Goal: Transaction & Acquisition: Purchase product/service

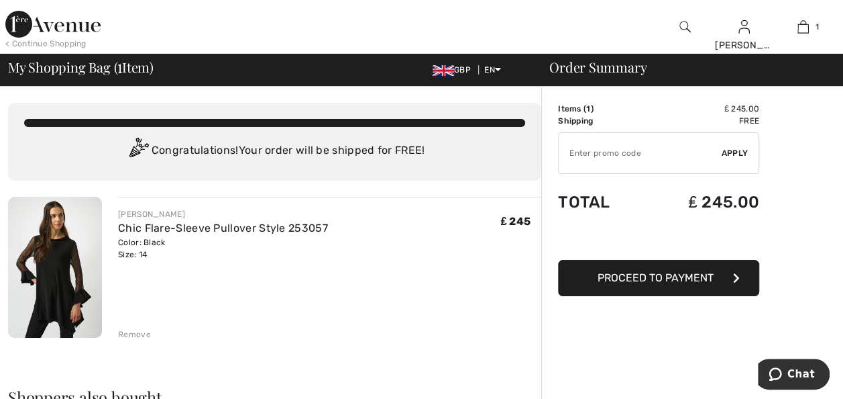
click at [52, 280] on img at bounding box center [55, 267] width 94 height 141
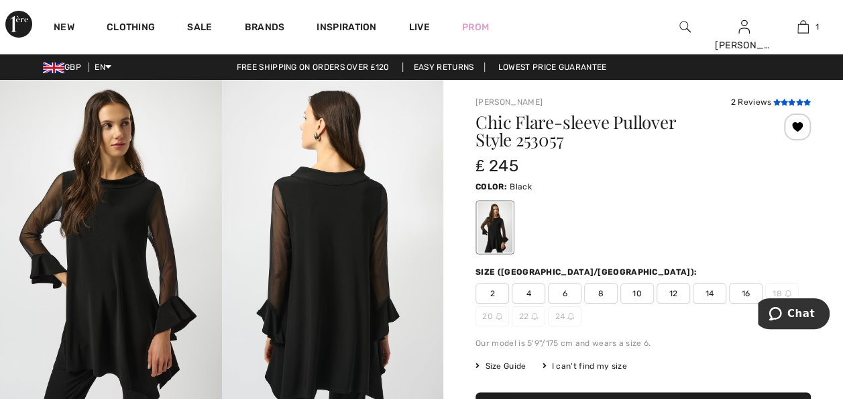
click at [789, 99] on icon at bounding box center [791, 102] width 7 height 7
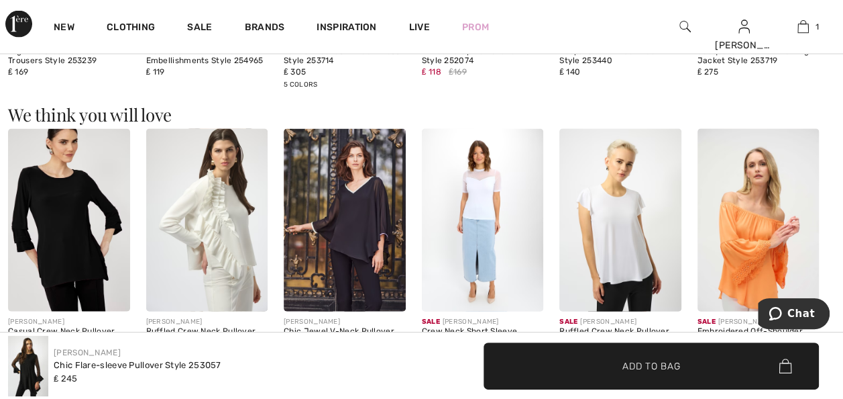
scroll to position [1402, 0]
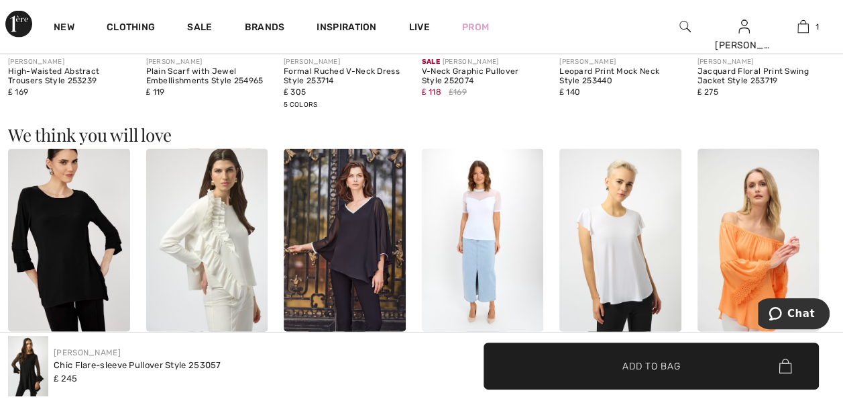
click at [66, 243] on img at bounding box center [69, 240] width 122 height 182
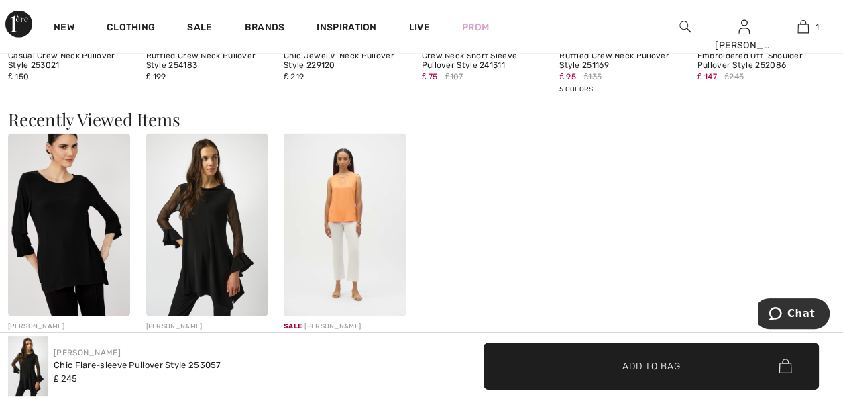
scroll to position [1733, 0]
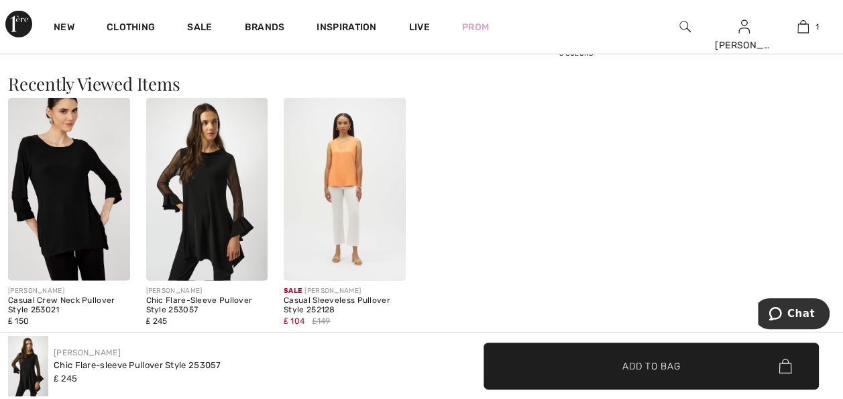
click at [203, 220] on img at bounding box center [207, 189] width 122 height 182
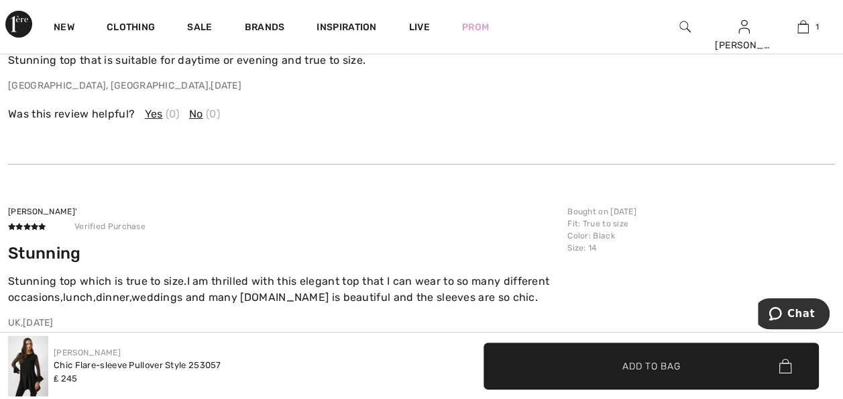
scroll to position [2237, 0]
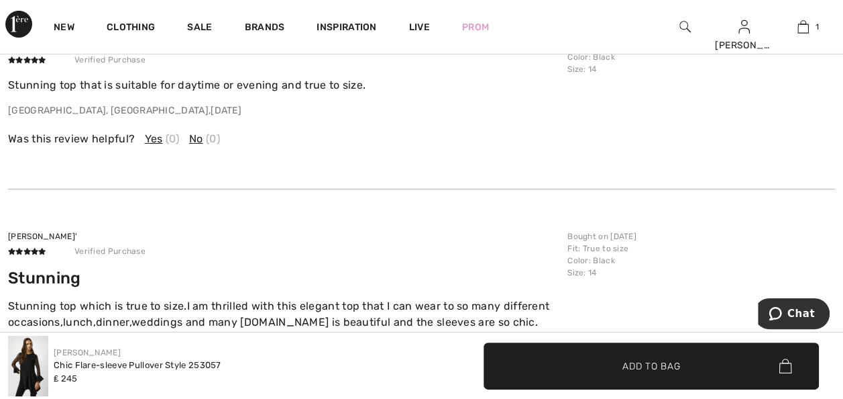
click at [328, 361] on div "Joseph Ribkoff Chic Flare-sleeve Pullover Style 253057 ₤ 245" at bounding box center [211, 365] width 406 height 60
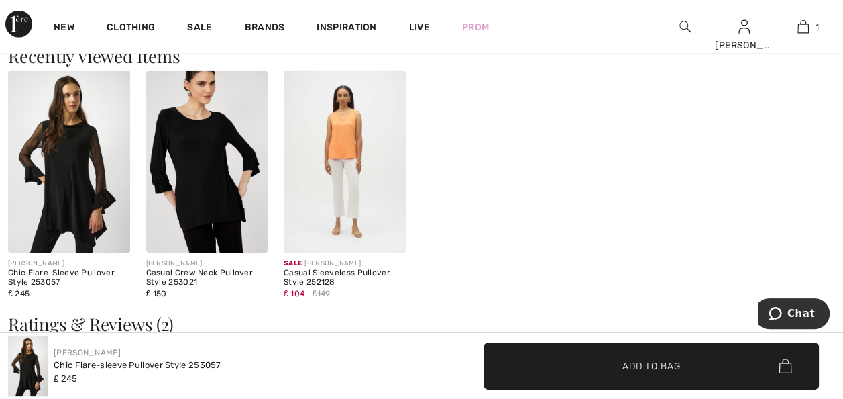
scroll to position [1740, 0]
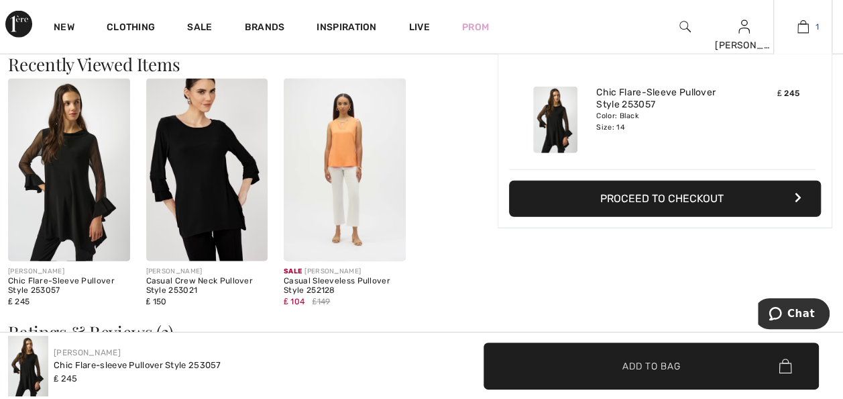
click at [802, 30] on img at bounding box center [803, 27] width 11 height 16
click at [712, 199] on button "Proceed to Checkout" at bounding box center [665, 198] width 312 height 36
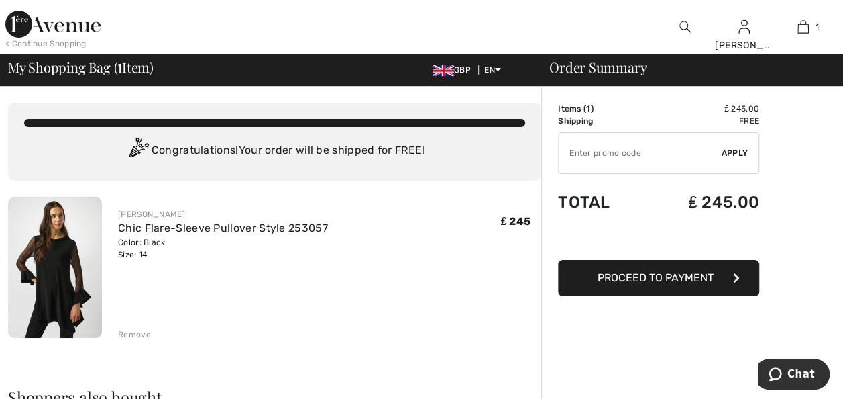
click at [56, 272] on img at bounding box center [55, 267] width 94 height 141
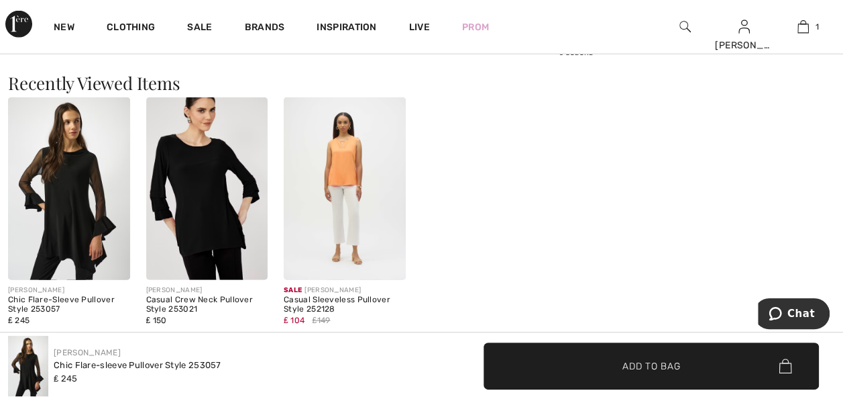
scroll to position [1726, 0]
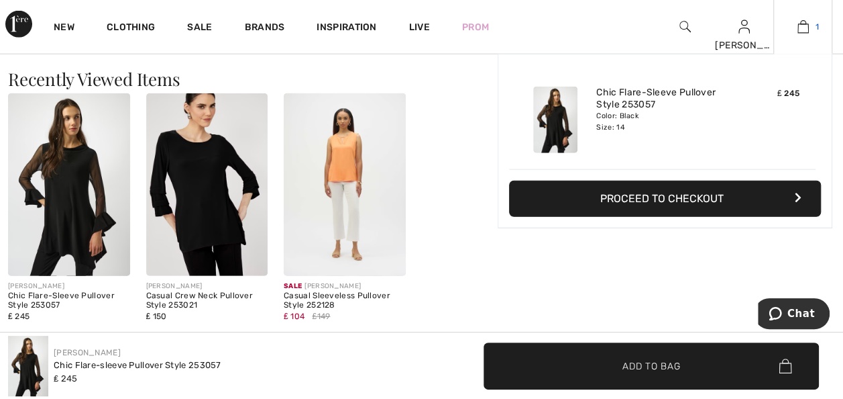
click at [802, 30] on img at bounding box center [803, 27] width 11 height 16
click at [729, 191] on button "Proceed to Checkout" at bounding box center [665, 198] width 312 height 36
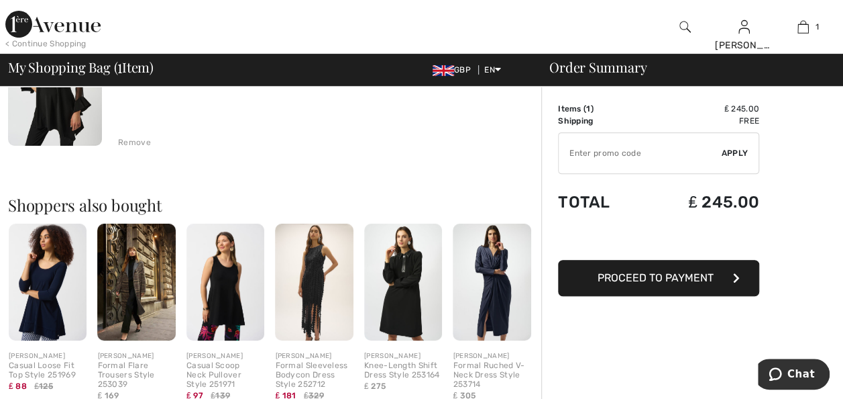
scroll to position [197, 0]
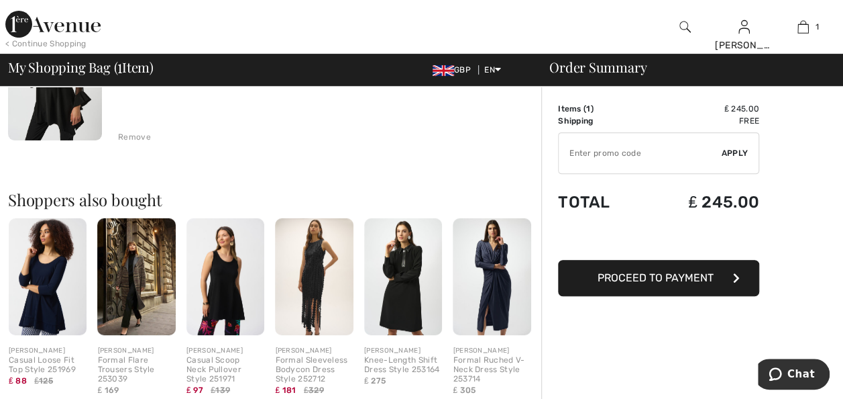
click at [213, 293] on img at bounding box center [226, 276] width 78 height 117
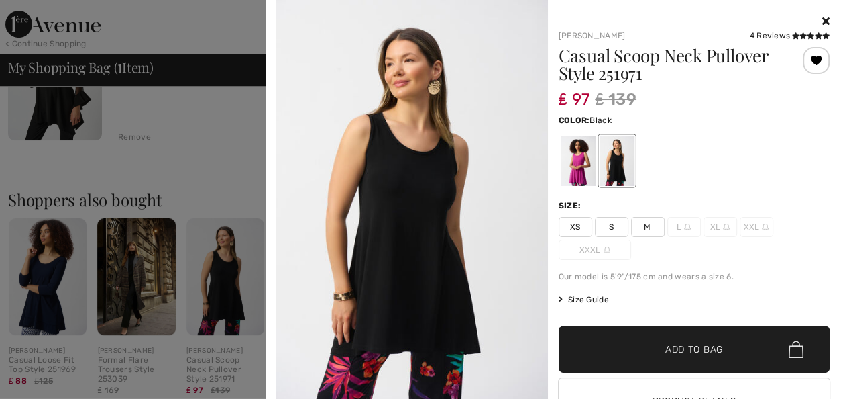
click at [213, 293] on div at bounding box center [421, 199] width 843 height 399
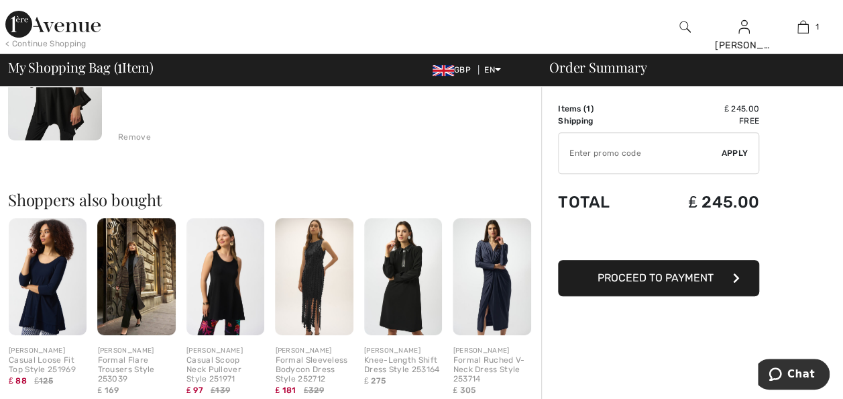
click at [215, 287] on img at bounding box center [226, 276] width 78 height 117
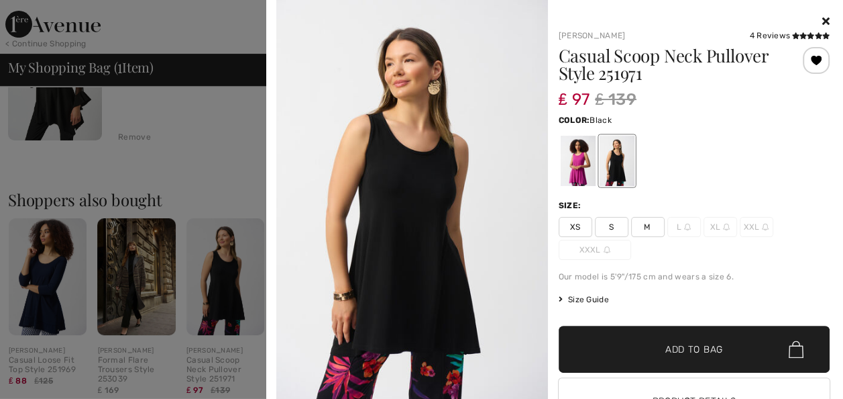
click at [790, 31] on span at bounding box center [810, 35] width 40 height 9
click at [692, 17] on div at bounding box center [695, 21] width 272 height 16
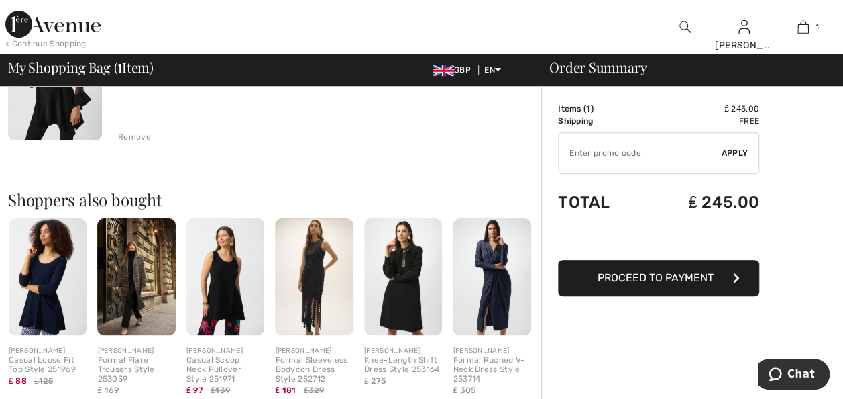
click at [213, 294] on img at bounding box center [226, 276] width 78 height 117
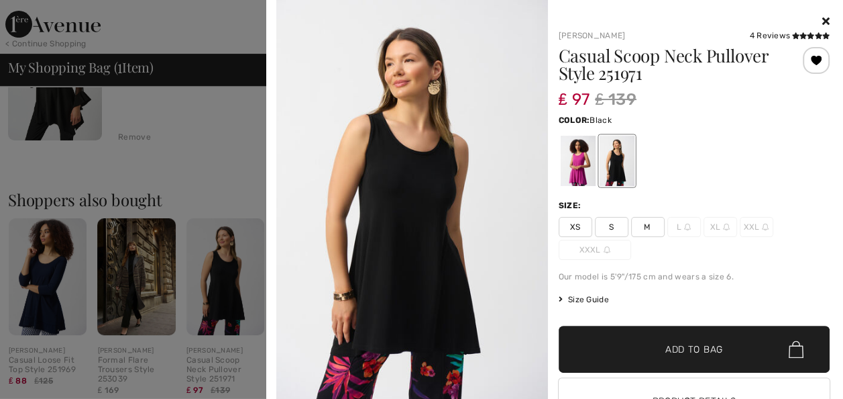
scroll to position [0, 0]
click at [751, 35] on div "4 Reviews" at bounding box center [789, 36] width 81 height 12
drag, startPoint x: 751, startPoint y: 35, endPoint x: 745, endPoint y: 30, distance: 8.1
click at [749, 30] on div "4 Reviews" at bounding box center [789, 36] width 81 height 12
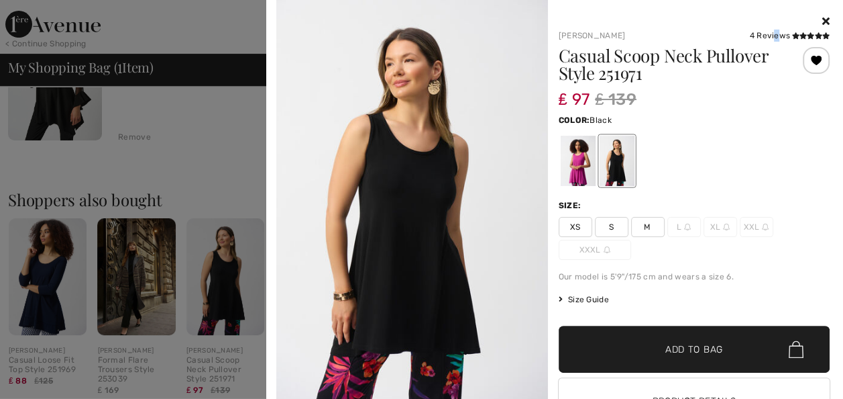
click at [749, 30] on div "4 Reviews" at bounding box center [789, 36] width 81 height 12
click at [814, 38] on icon at bounding box center [817, 35] width 7 height 7
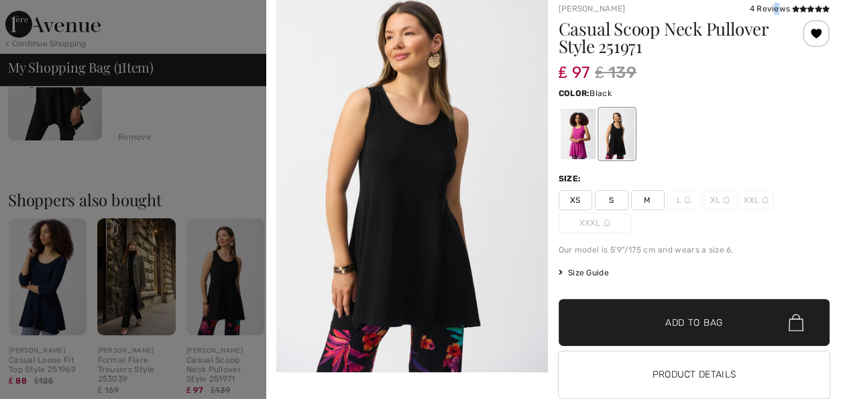
scroll to position [37, 0]
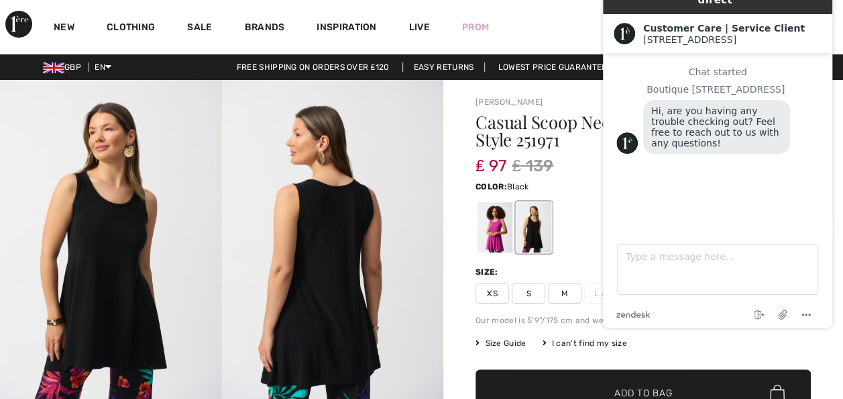
drag, startPoint x: 837, startPoint y: 66, endPoint x: 838, endPoint y: 75, distance: 8.8
click at [838, 75] on div "Live Chat | Chat en direct Created with Sketch. Customer Care | Service Client …" at bounding box center [717, 149] width 251 height 377
click at [390, 162] on img at bounding box center [333, 246] width 222 height 332
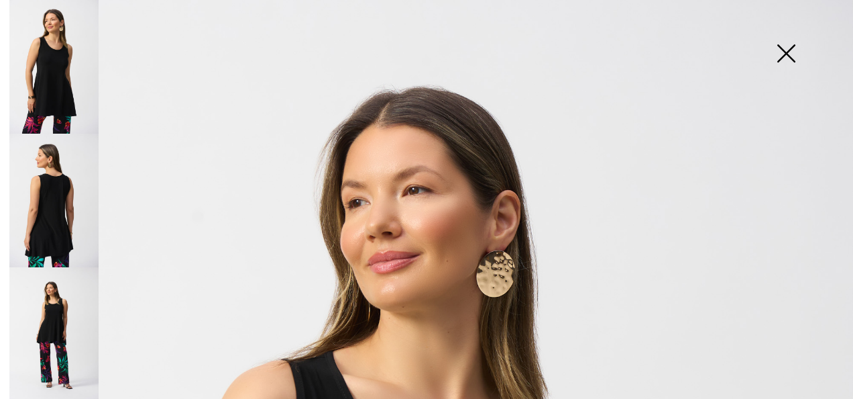
click at [786, 48] on img at bounding box center [786, 54] width 67 height 69
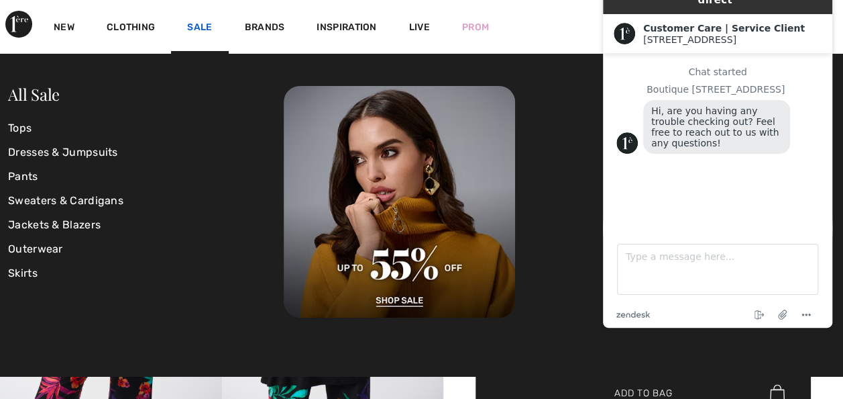
click at [196, 27] on link "Sale" at bounding box center [199, 28] width 25 height 14
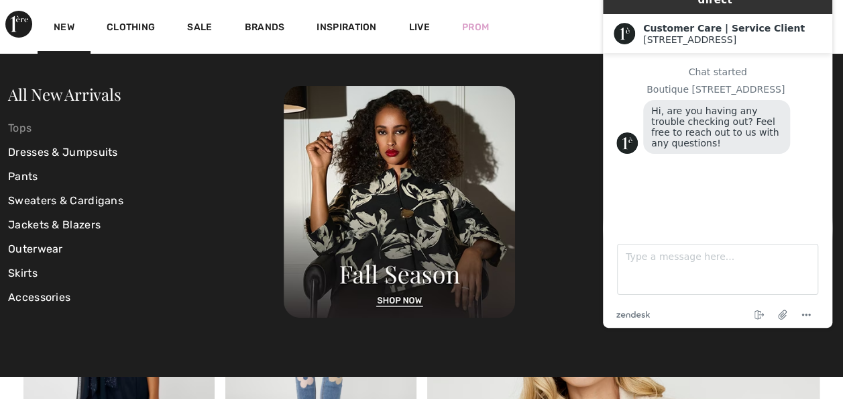
click at [23, 126] on link "Tops" at bounding box center [146, 128] width 276 height 24
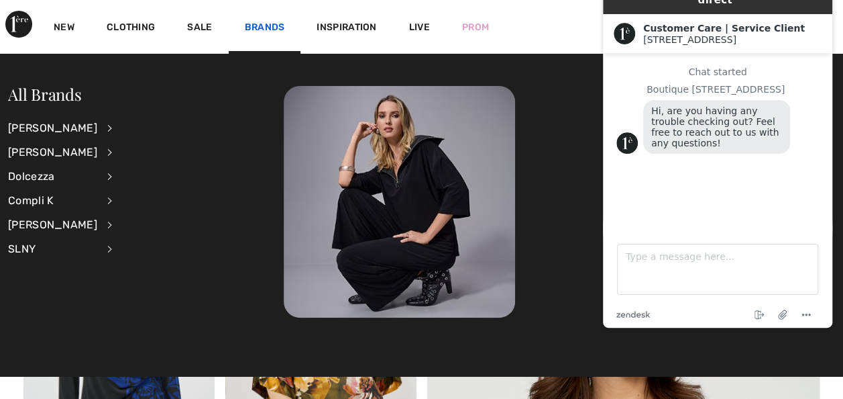
click at [262, 23] on link "Brands" at bounding box center [265, 28] width 40 height 14
click at [79, 123] on div "[PERSON_NAME]" at bounding box center [52, 128] width 89 height 24
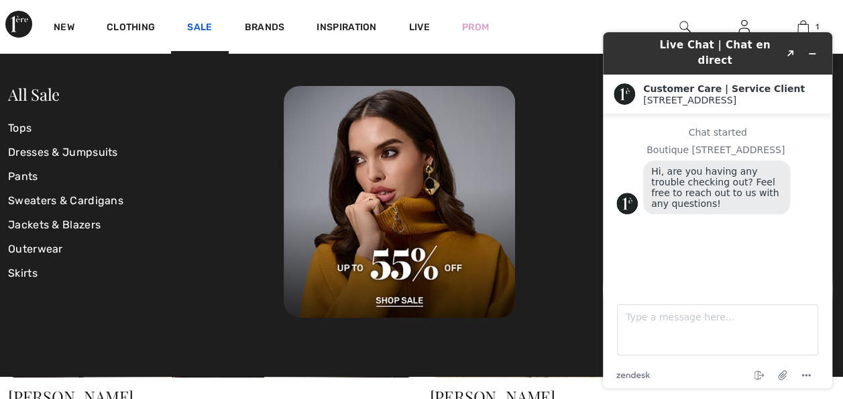
click at [200, 23] on link "Sale" at bounding box center [199, 28] width 25 height 14
click at [16, 131] on link "Tops" at bounding box center [146, 128] width 276 height 24
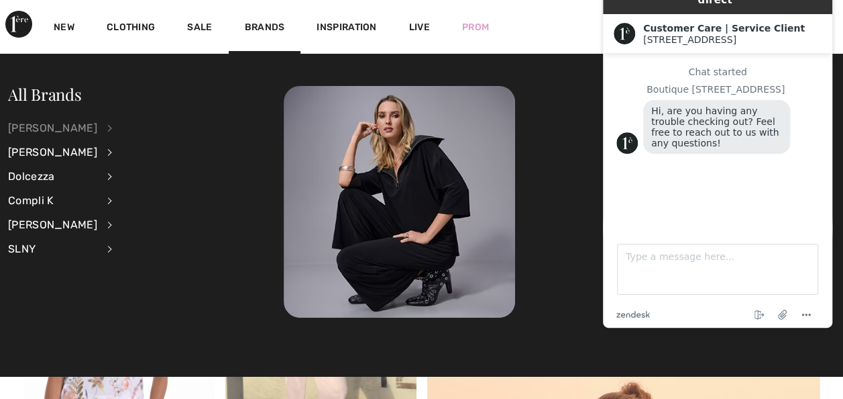
click at [62, 129] on div "[PERSON_NAME]" at bounding box center [52, 128] width 89 height 24
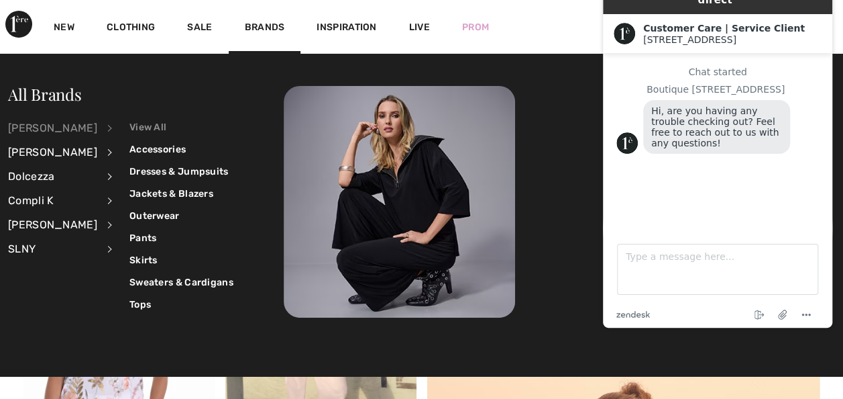
click at [144, 126] on link "View All" at bounding box center [181, 127] width 104 height 22
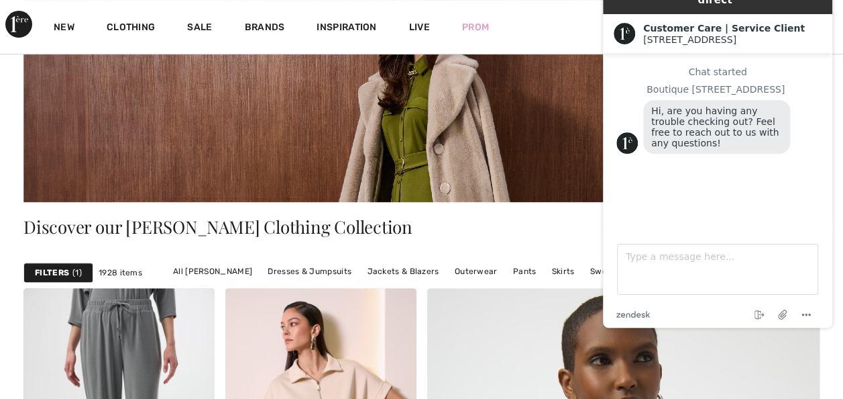
scroll to position [170, 0]
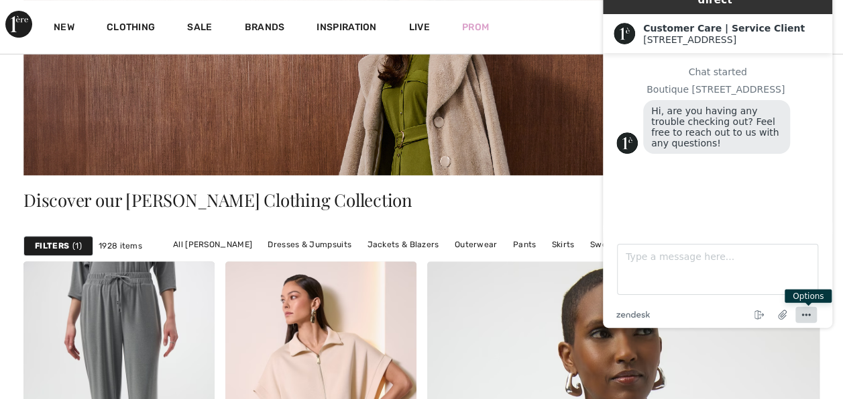
click at [808, 311] on icon "Menu" at bounding box center [806, 315] width 16 height 16
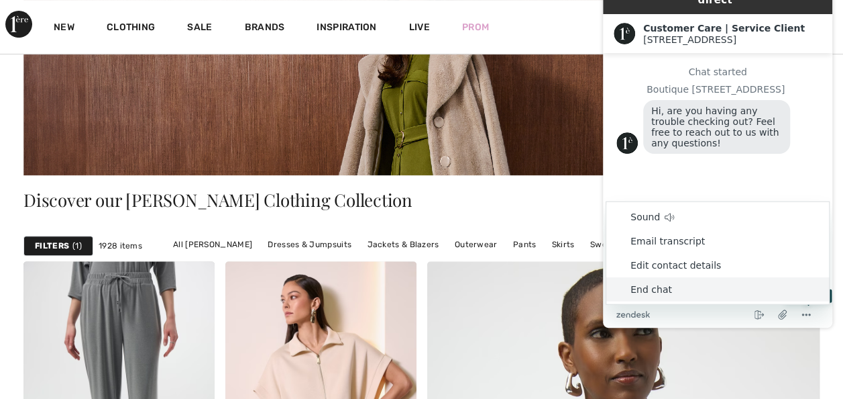
click at [641, 286] on li "End chat" at bounding box center [717, 289] width 223 height 24
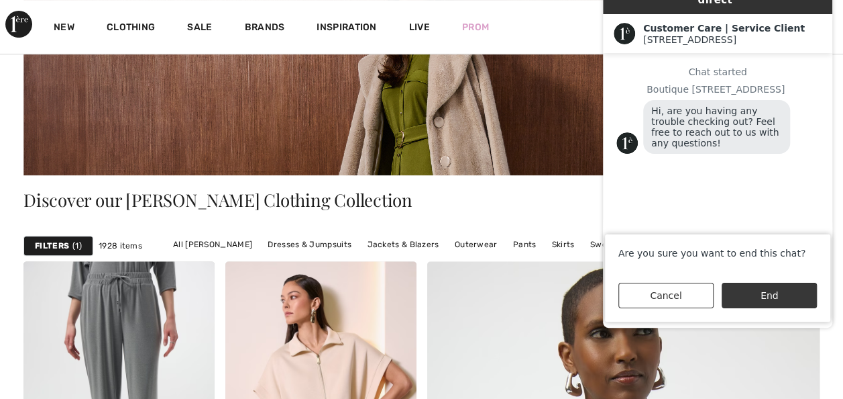
click at [757, 290] on button "End" at bounding box center [769, 294] width 95 height 25
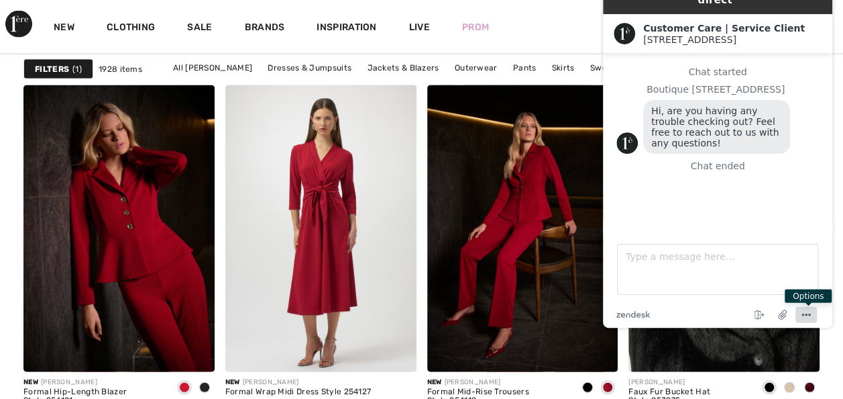
scroll to position [1476, 0]
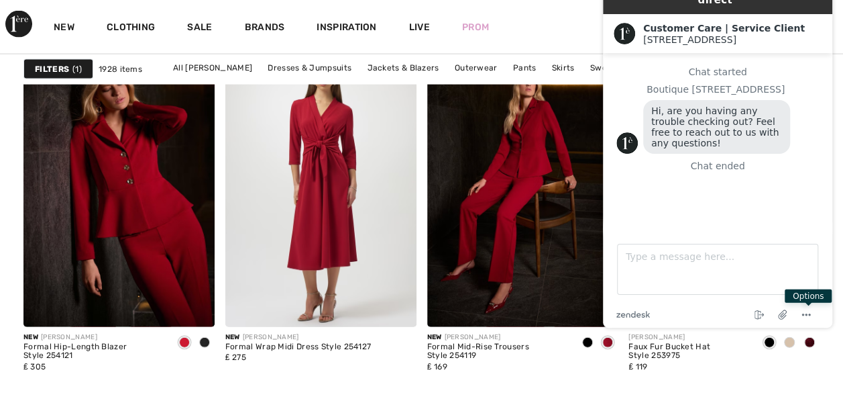
click at [553, 32] on div "New Clothing Sale Brands Inspiration Live Prom [PERSON_NAME] Hi, [PERSON_NAME]!…" at bounding box center [421, 27] width 843 height 54
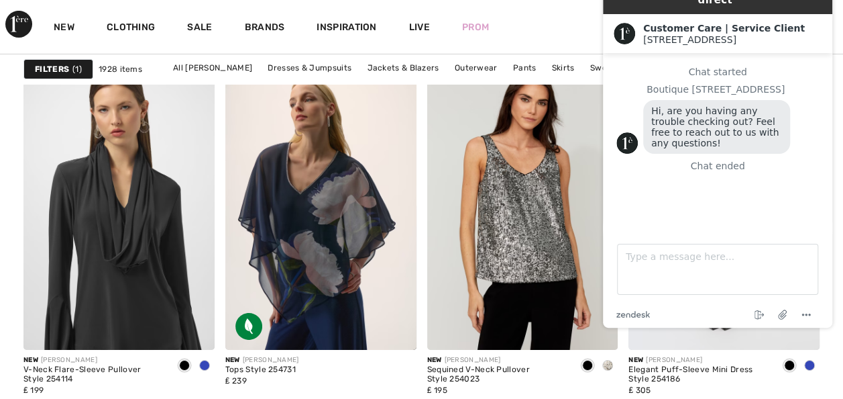
scroll to position [2325, 0]
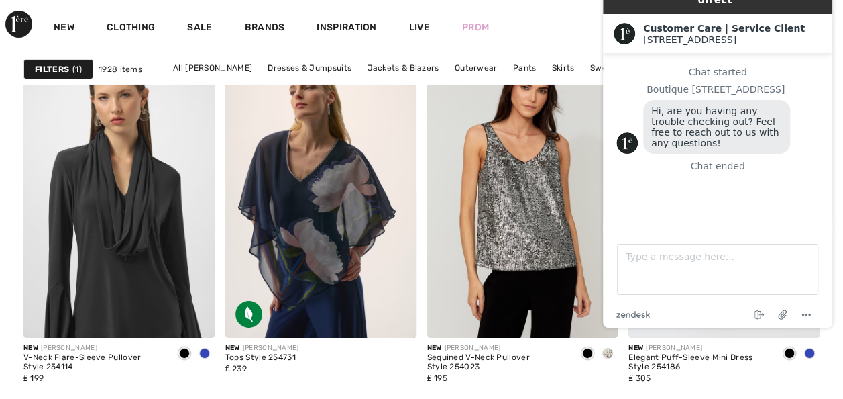
click at [50, 71] on strong "Filters" at bounding box center [52, 69] width 34 height 12
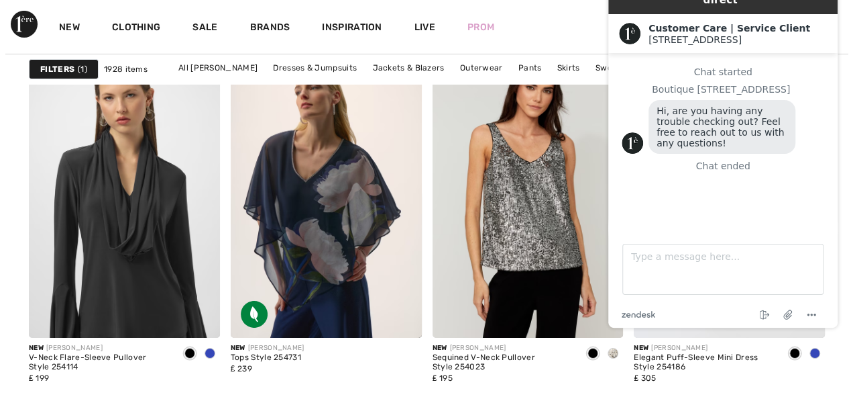
scroll to position [2350, 0]
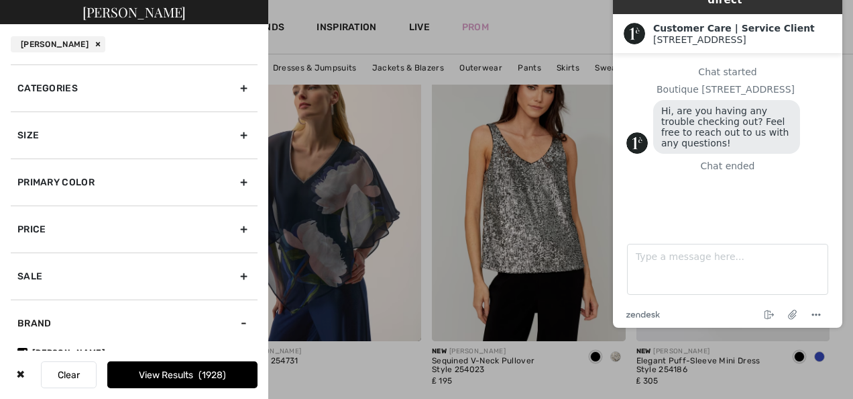
click at [235, 134] on div "Size" at bounding box center [134, 134] width 247 height 47
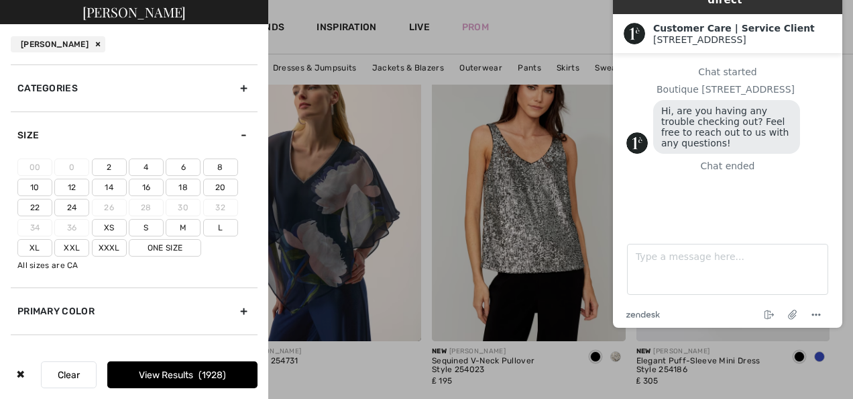
click at [110, 182] on label "14" at bounding box center [109, 186] width 35 height 17
click at [0, 0] on input"] "14" at bounding box center [0, 0] width 0 height 0
click at [225, 220] on label "L" at bounding box center [220, 227] width 35 height 17
click at [0, 0] on input"] "L" at bounding box center [0, 0] width 0 height 0
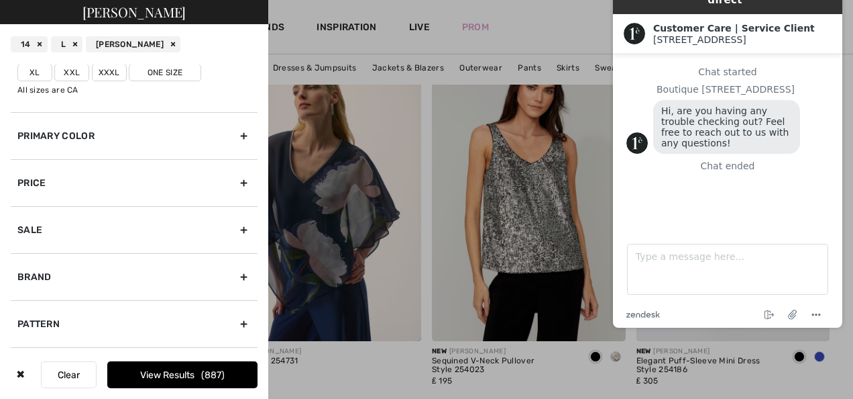
scroll to position [180, 0]
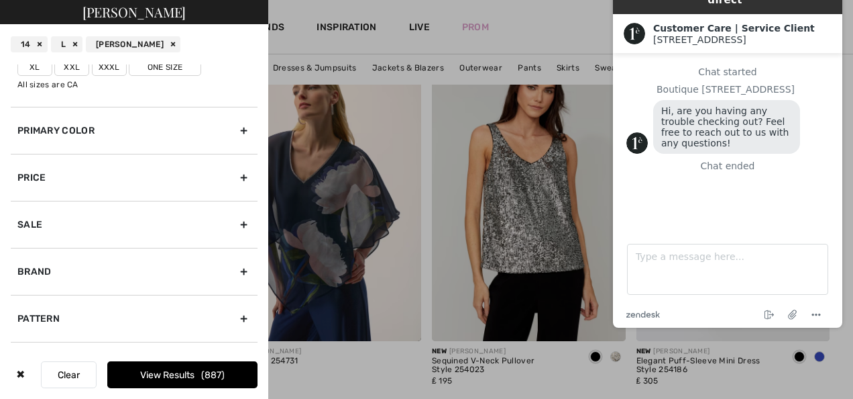
click at [233, 128] on div "Primary Color" at bounding box center [134, 130] width 247 height 47
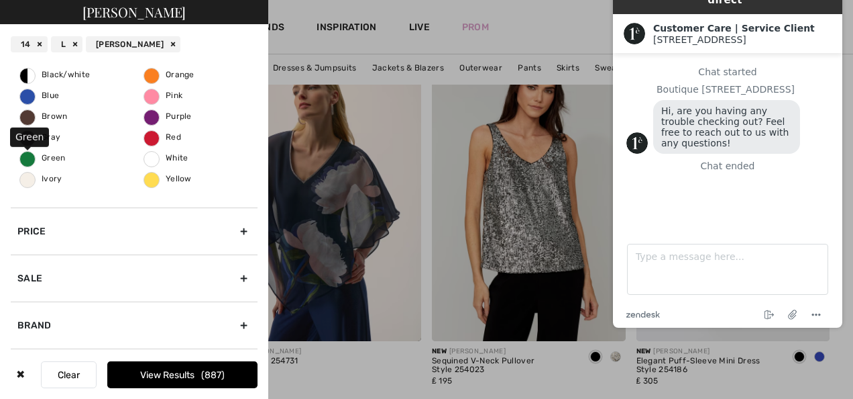
click at [30, 159] on span "Green" at bounding box center [43, 157] width 46 height 9
click at [0, 0] on input "Green" at bounding box center [0, 0] width 0 height 0
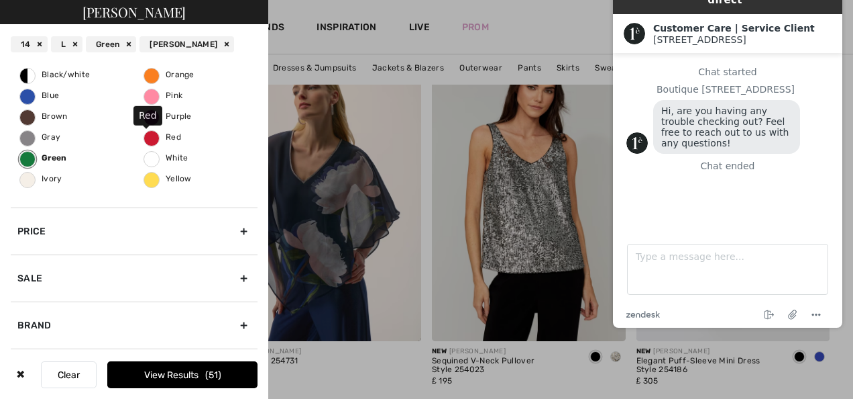
click at [150, 138] on span "Red" at bounding box center [162, 136] width 37 height 9
click at [0, 0] on input "Red" at bounding box center [0, 0] width 0 height 0
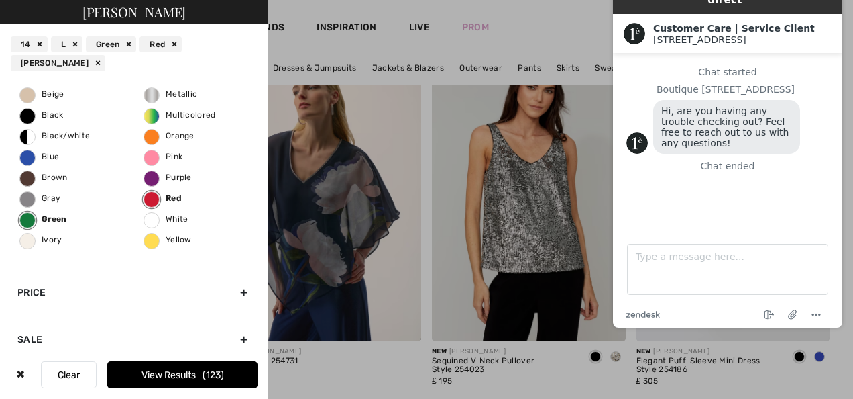
scroll to position [140, 0]
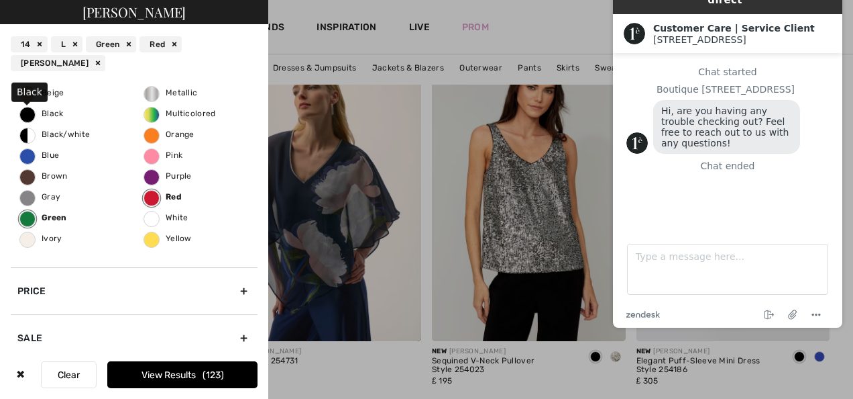
click at [46, 109] on span "Black" at bounding box center [42, 113] width 44 height 9
click at [0, 0] on input "Black" at bounding box center [0, 0] width 0 height 0
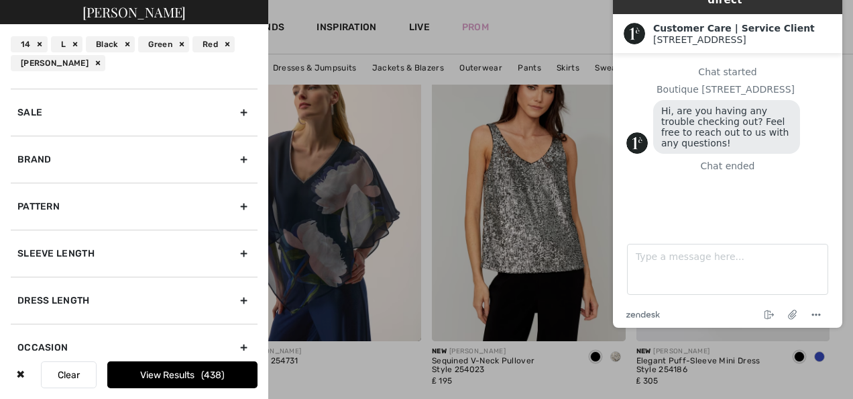
scroll to position [396, 0]
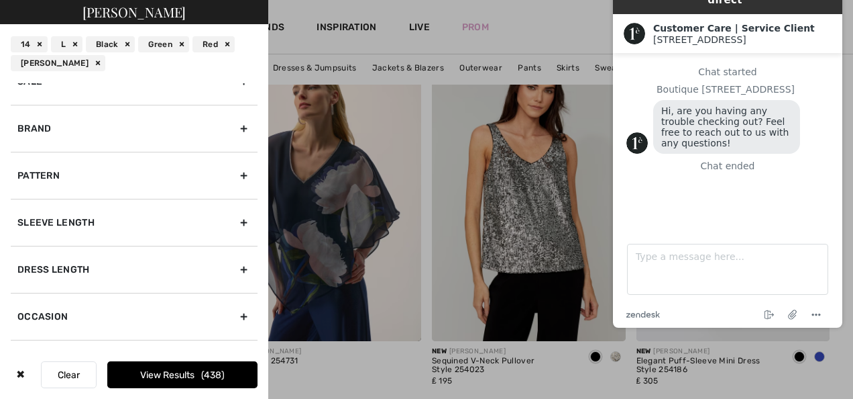
click at [233, 219] on div "Sleeve length" at bounding box center [134, 222] width 247 height 47
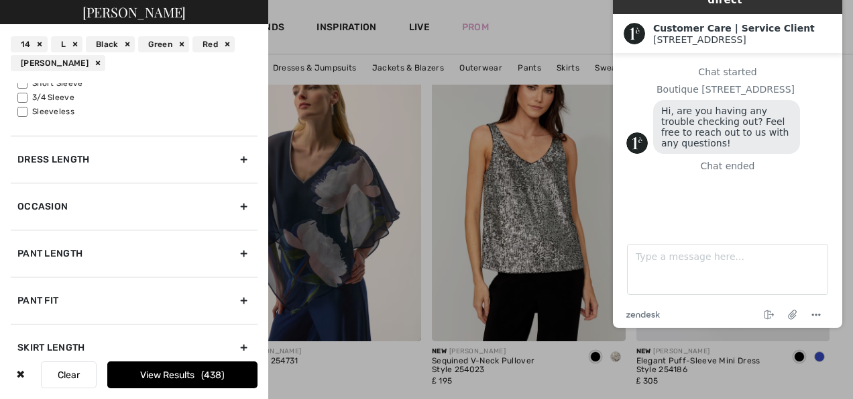
scroll to position [213, 0]
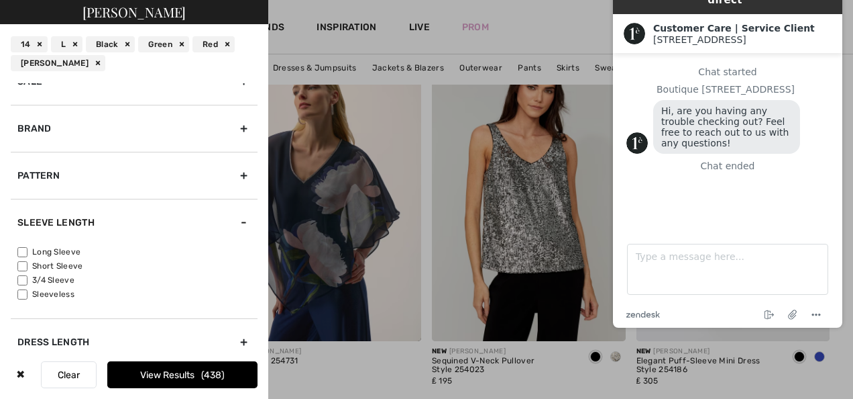
click at [23, 247] on input"] "Long Sleeve" at bounding box center [22, 252] width 10 height 10
checkbox input"] "true"
click at [20, 270] on div "Long Sleeve Short Sleeve 3/4 Sleeve Sleeveless" at bounding box center [134, 282] width 247 height 72
click at [154, 373] on button "View Results 99" at bounding box center [182, 374] width 150 height 27
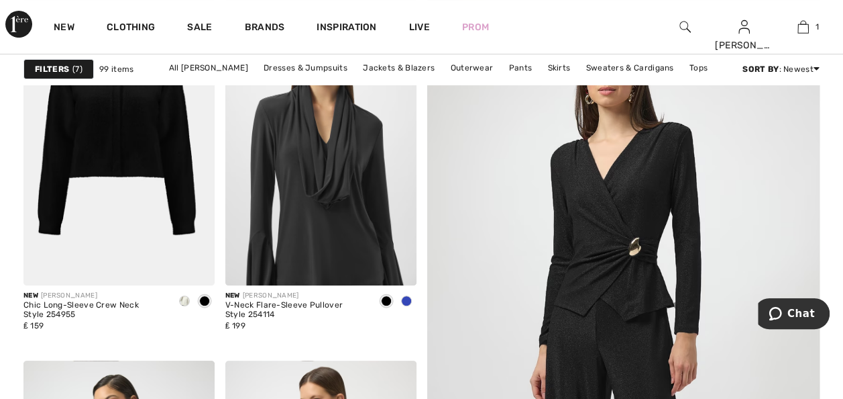
scroll to position [188, 0]
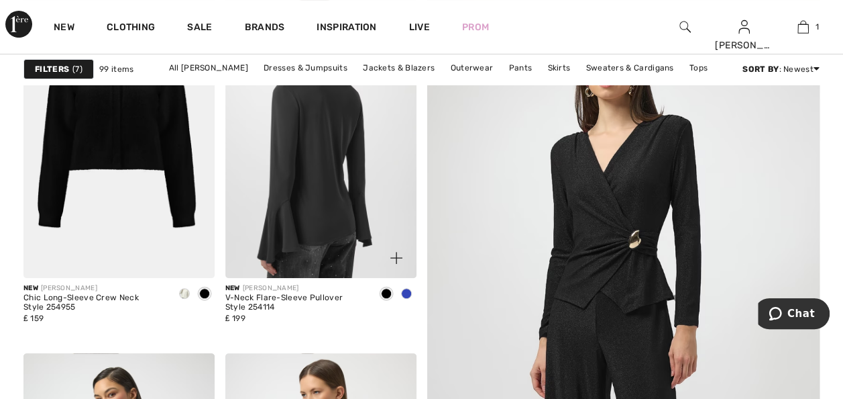
click at [360, 239] on img at bounding box center [320, 134] width 191 height 286
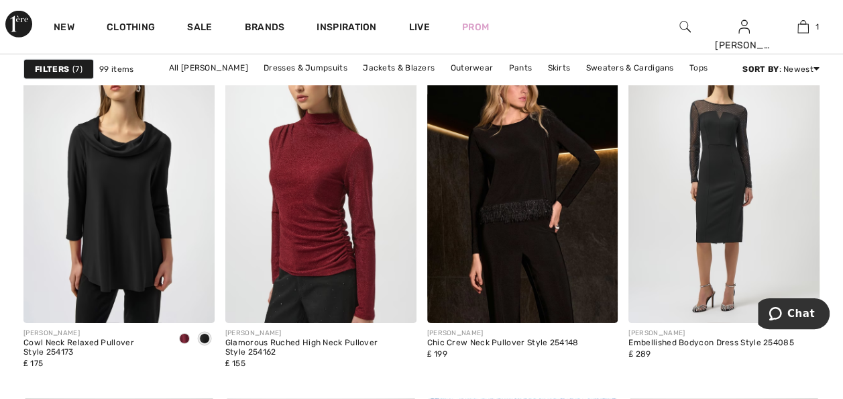
scroll to position [4535, 0]
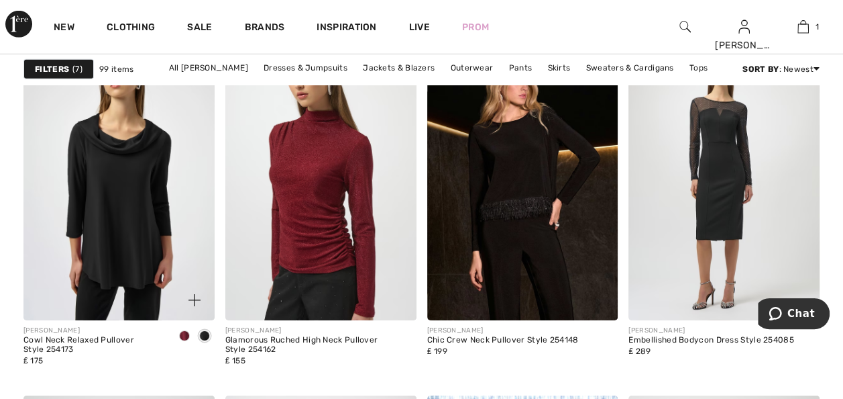
click at [184, 331] on span at bounding box center [184, 335] width 11 height 11
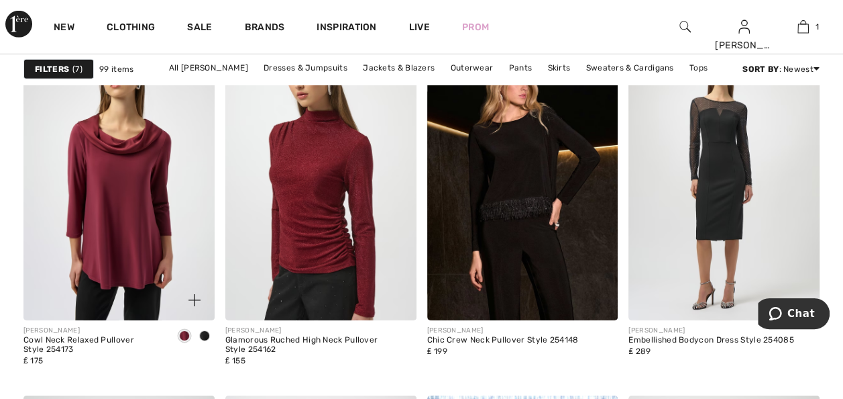
click at [205, 331] on span at bounding box center [204, 335] width 11 height 11
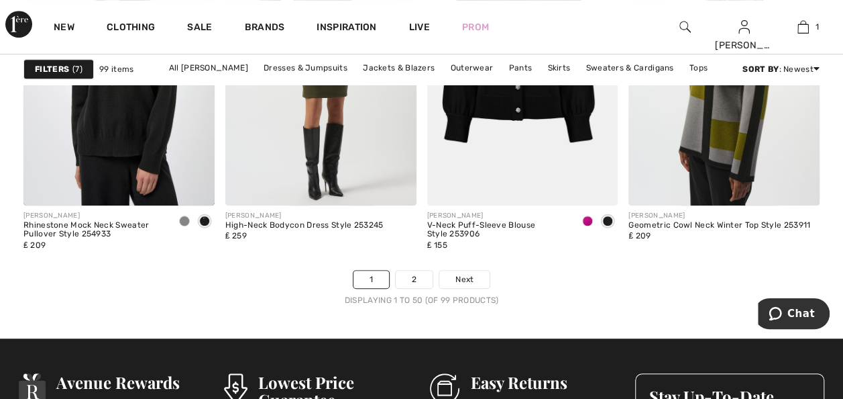
scroll to position [5381, 0]
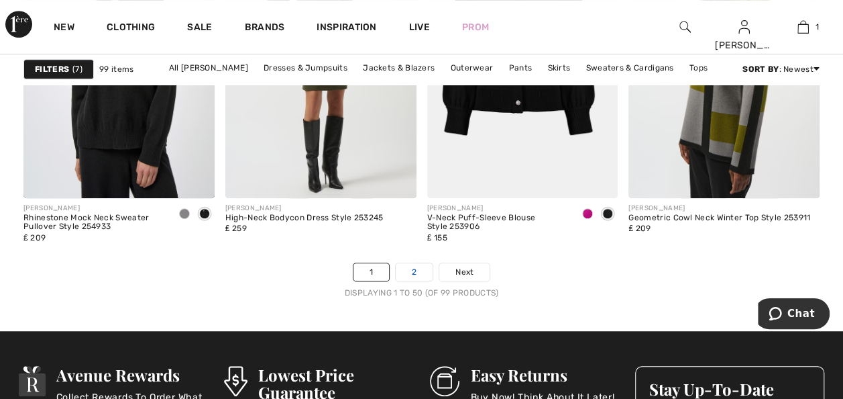
click at [415, 268] on link "2" at bounding box center [414, 271] width 37 height 17
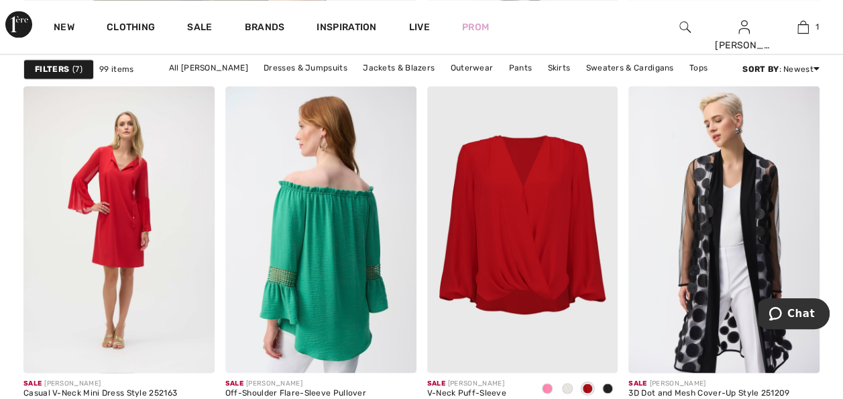
scroll to position [3650, 0]
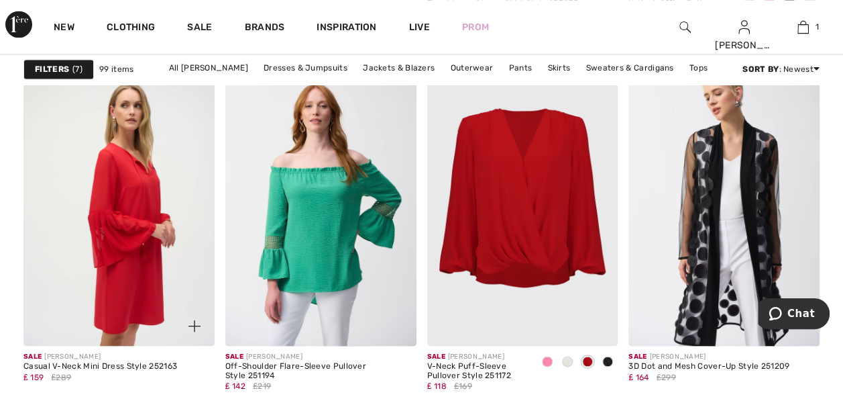
click at [128, 206] on img at bounding box center [118, 202] width 191 height 286
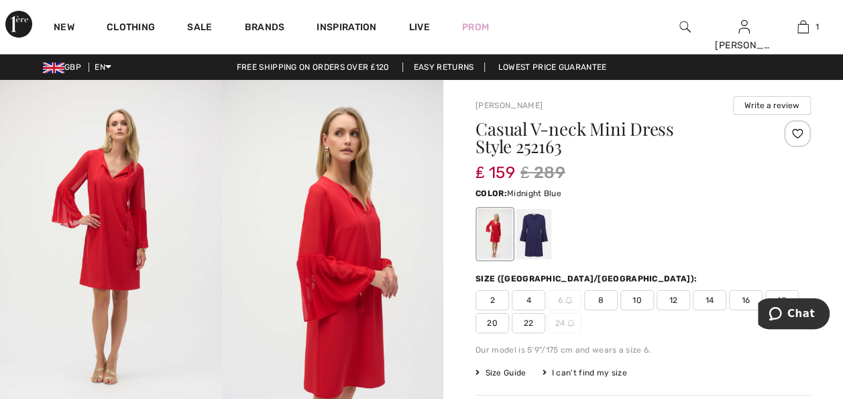
click at [535, 230] on div at bounding box center [534, 234] width 35 height 50
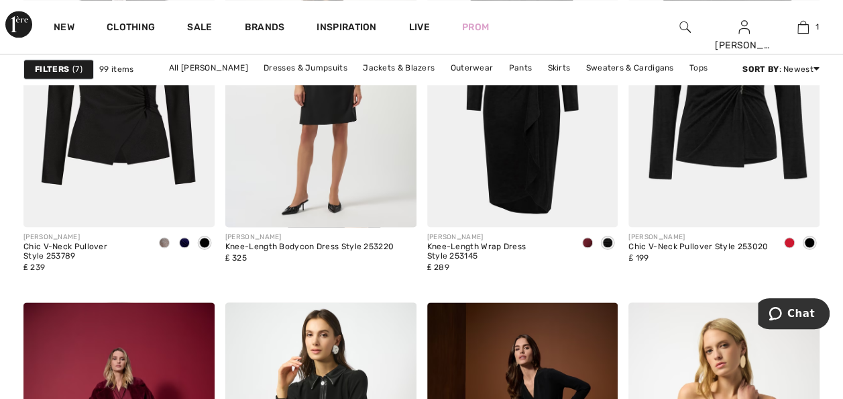
scroll to position [554, 0]
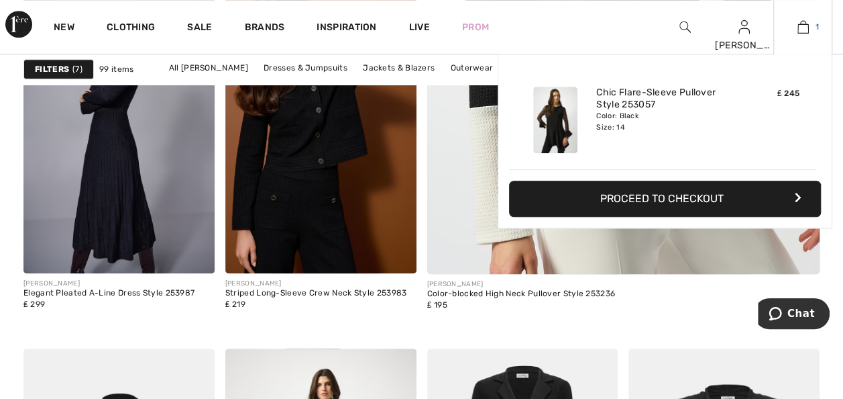
click at [799, 20] on img at bounding box center [803, 27] width 11 height 16
